Goal: Find specific page/section: Find specific page/section

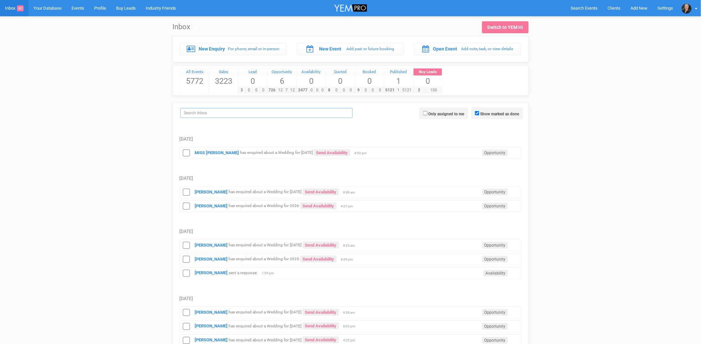
click at [240, 116] on input "search" at bounding box center [266, 113] width 172 height 10
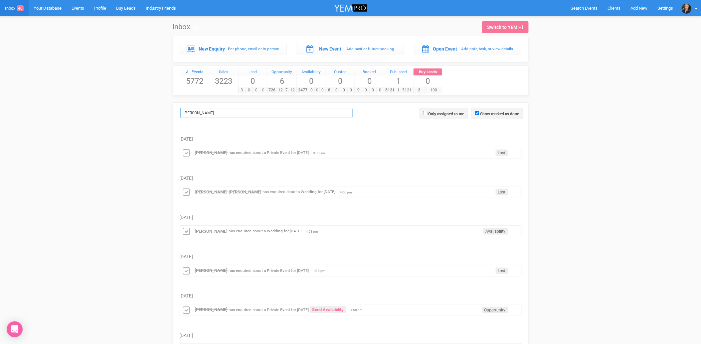
type input "[PERSON_NAME]"
click at [214, 152] on strong "[PERSON_NAME]" at bounding box center [211, 152] width 33 height 5
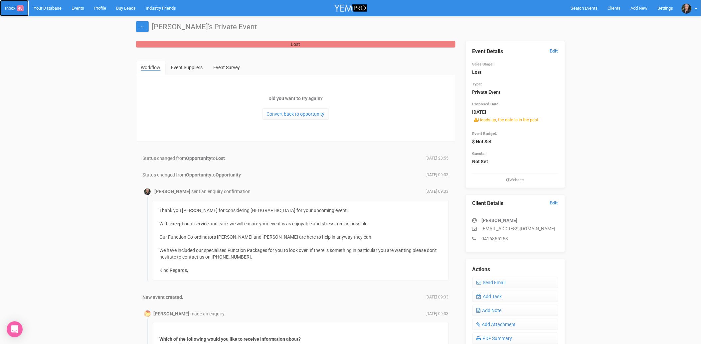
click at [13, 6] on link "Inbox 40" at bounding box center [14, 8] width 29 height 16
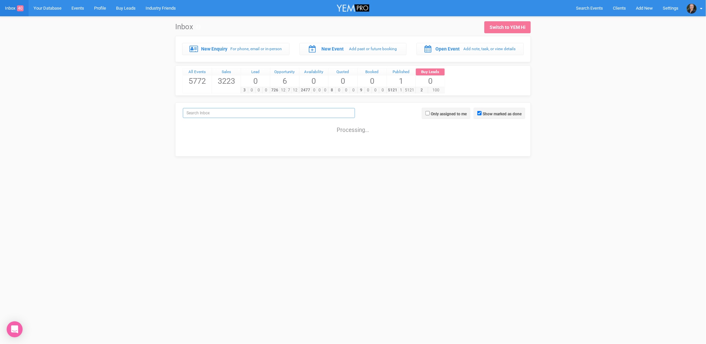
click at [228, 117] on input "search" at bounding box center [269, 113] width 172 height 10
type input "[PERSON_NAME]"
